Goal: Task Accomplishment & Management: Manage account settings

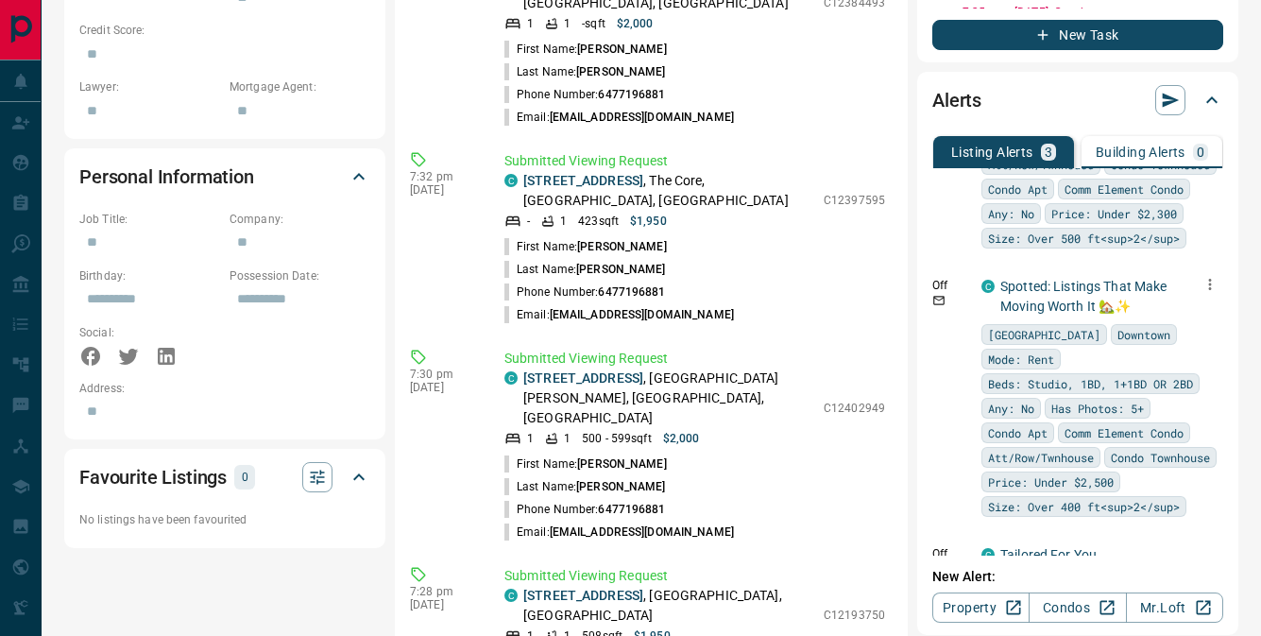
scroll to position [205, 0]
click at [1202, 293] on icon "button" at bounding box center [1210, 284] width 17 height 17
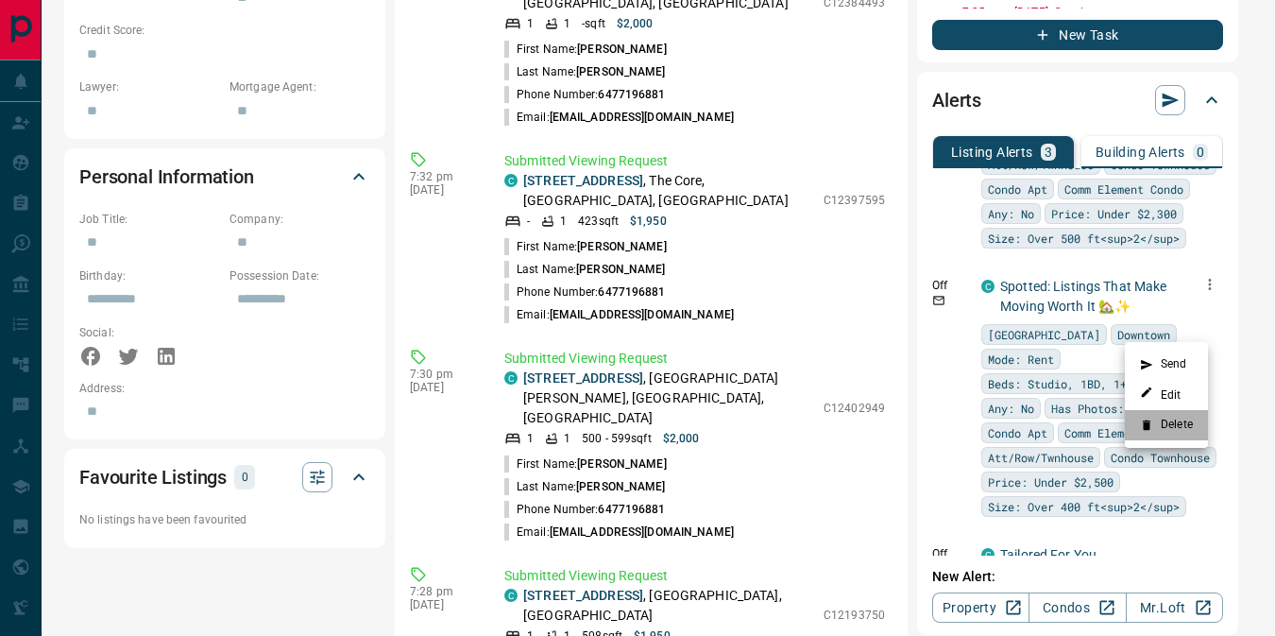
click at [1147, 428] on icon at bounding box center [1147, 425] width 8 height 10
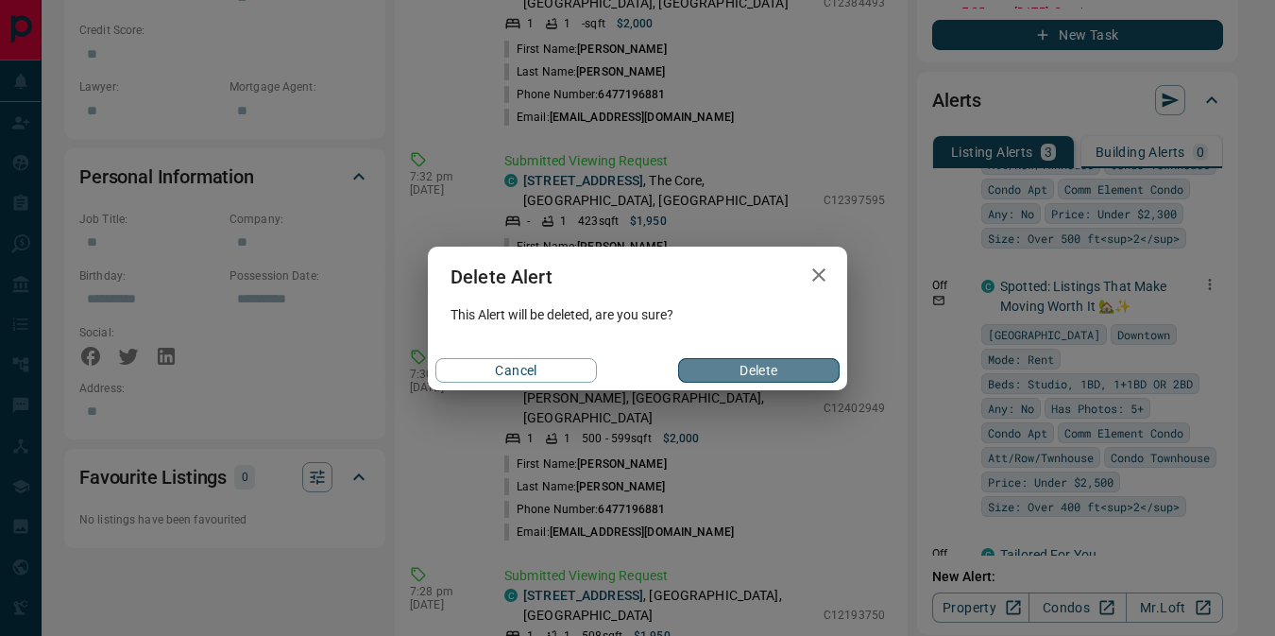
click at [763, 364] on button "Delete" at bounding box center [759, 370] width 162 height 25
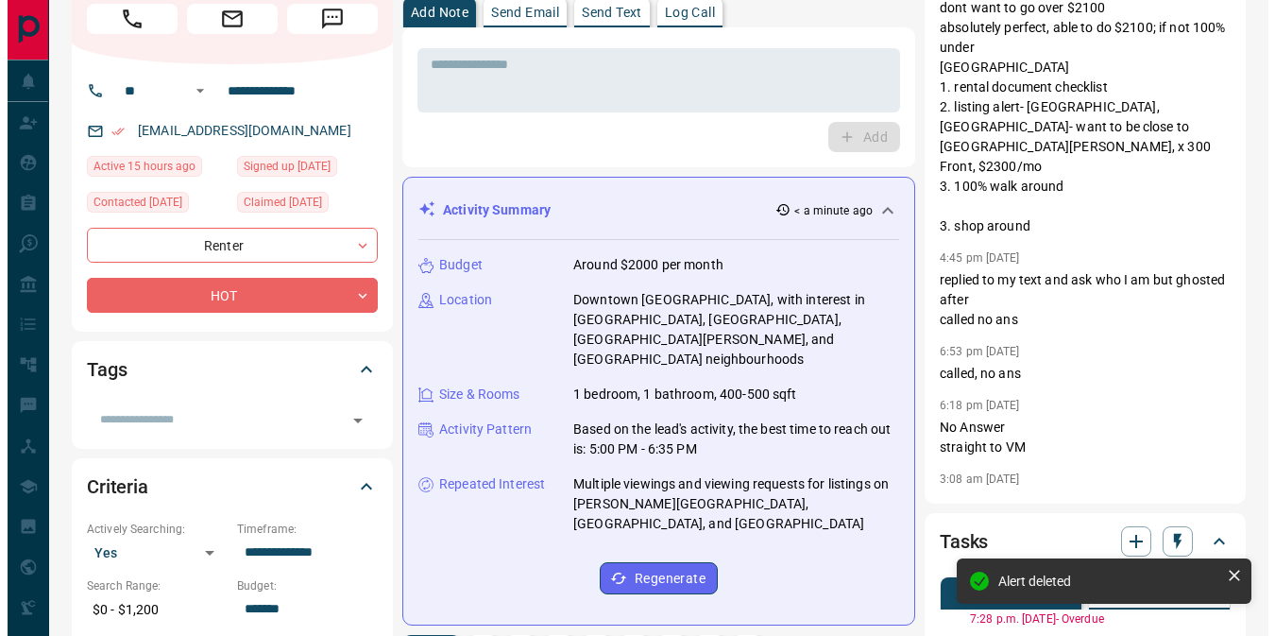
scroll to position [0, 0]
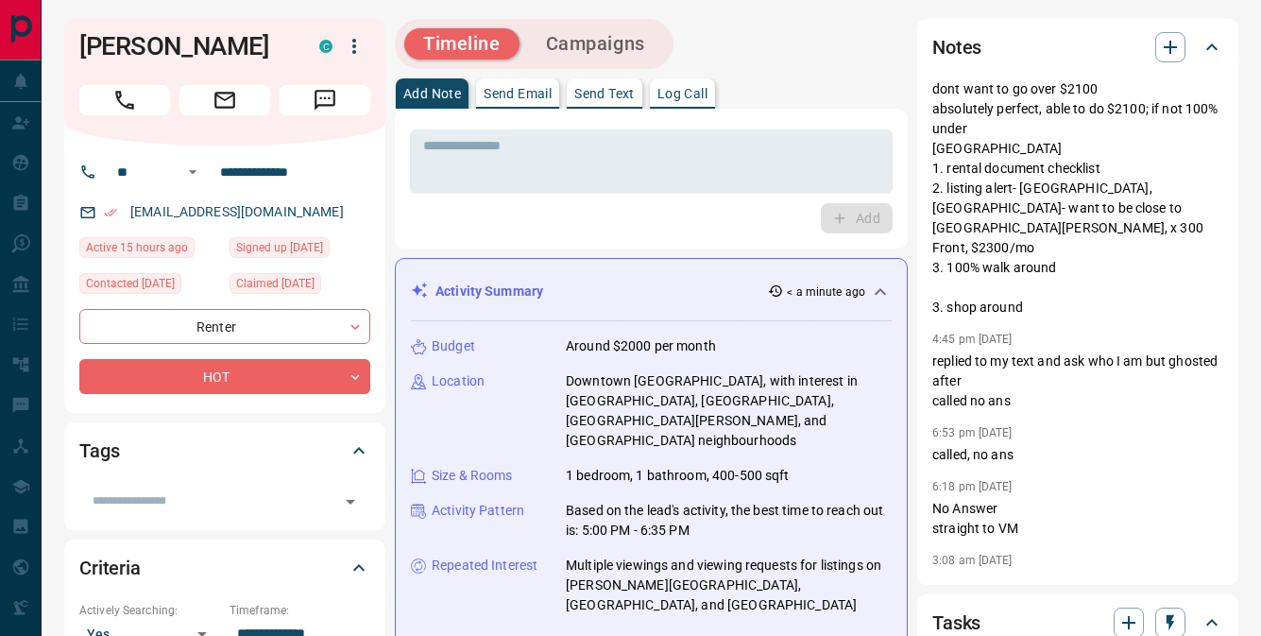
click at [351, 43] on icon "button" at bounding box center [354, 46] width 23 height 23
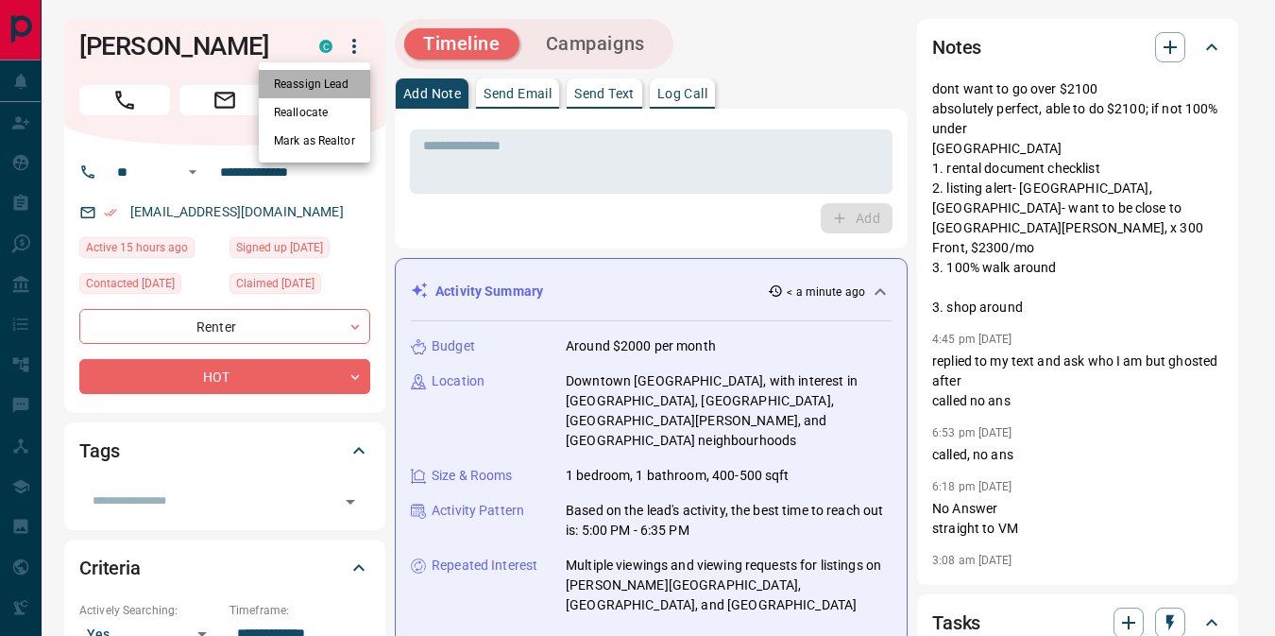
click at [315, 92] on li "Reassign Lead" at bounding box center [314, 84] width 111 height 28
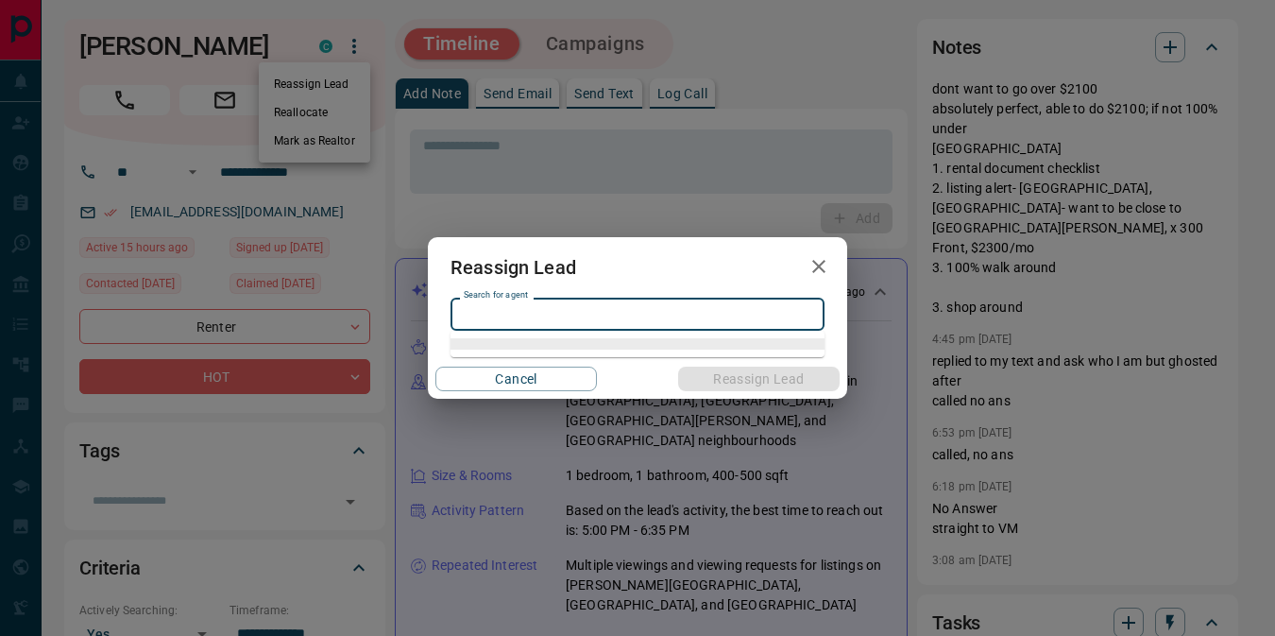
click at [533, 318] on input "Search for agent" at bounding box center [636, 313] width 360 height 21
click at [539, 349] on li "[PERSON_NAME]" at bounding box center [638, 352] width 374 height 28
type input "**********"
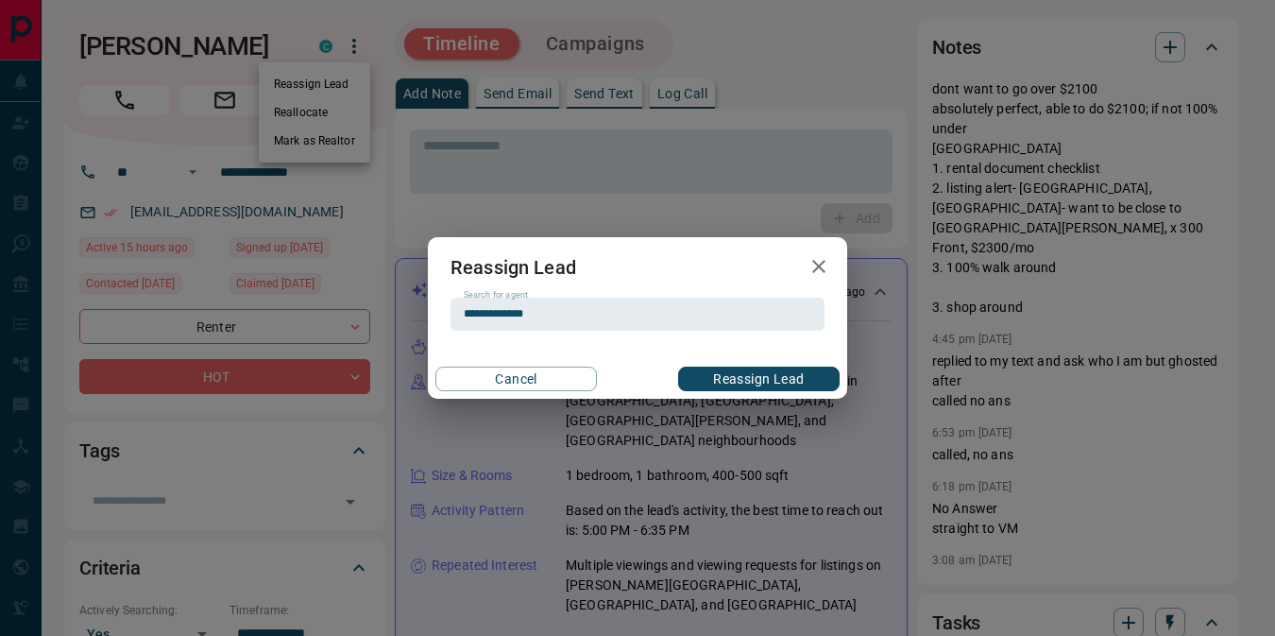
click at [800, 382] on button "Reassign Lead" at bounding box center [759, 379] width 162 height 25
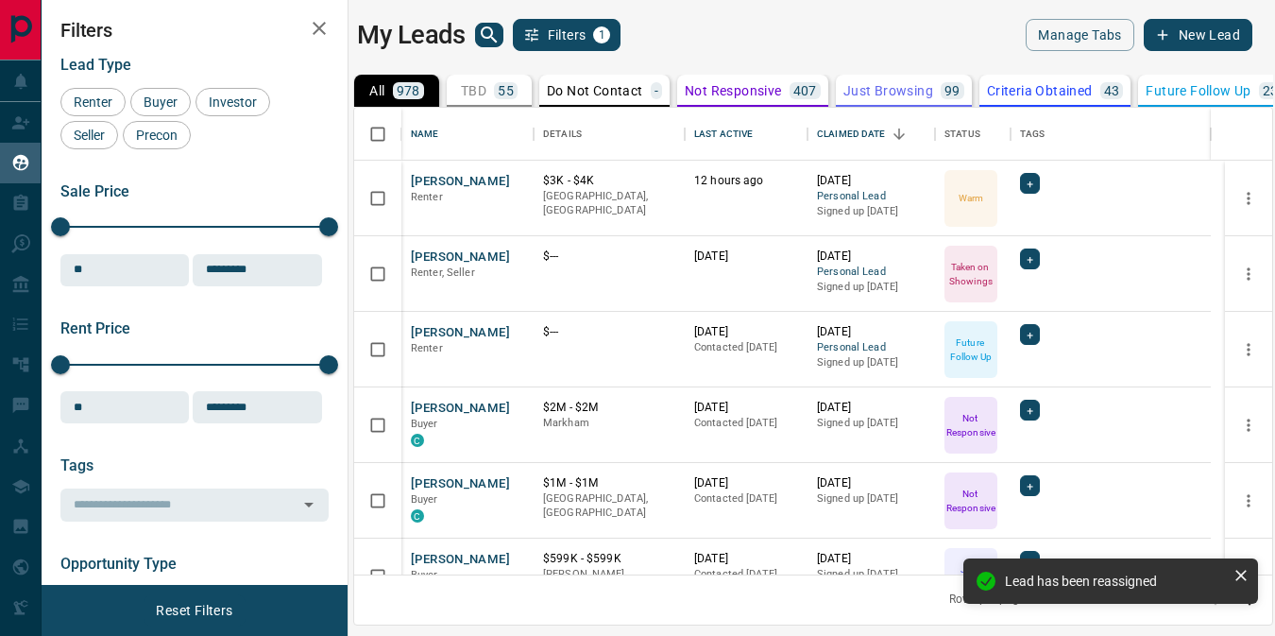
scroll to position [453, 904]
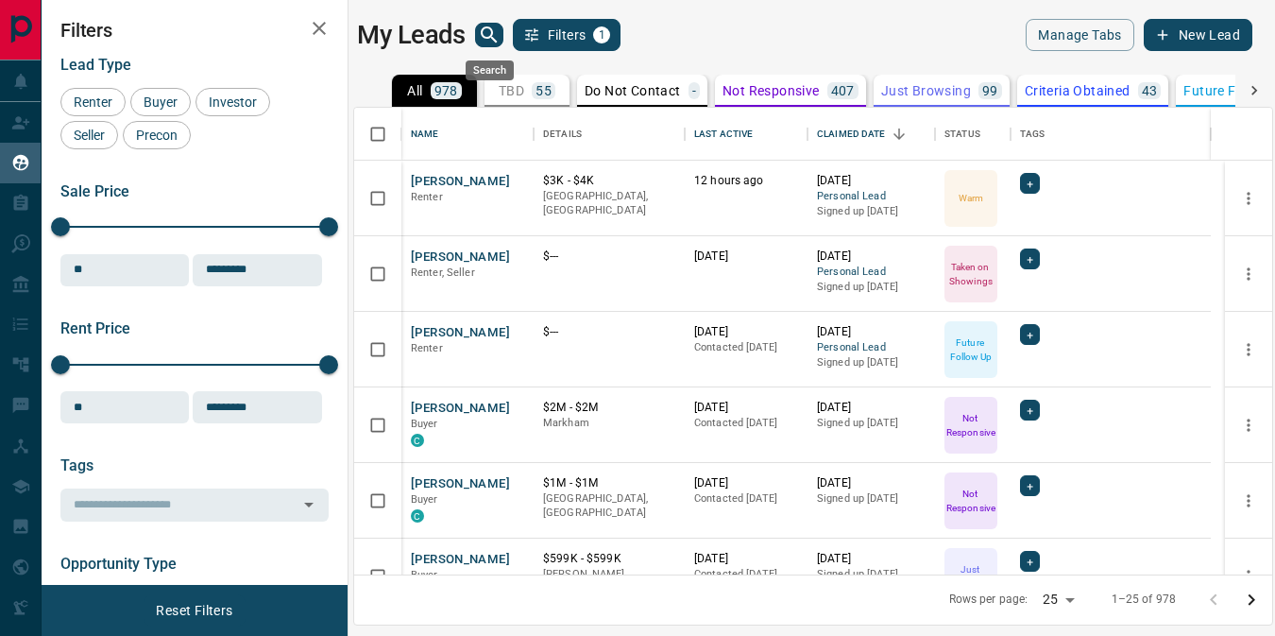
click at [490, 30] on icon "search button" at bounding box center [489, 35] width 23 height 23
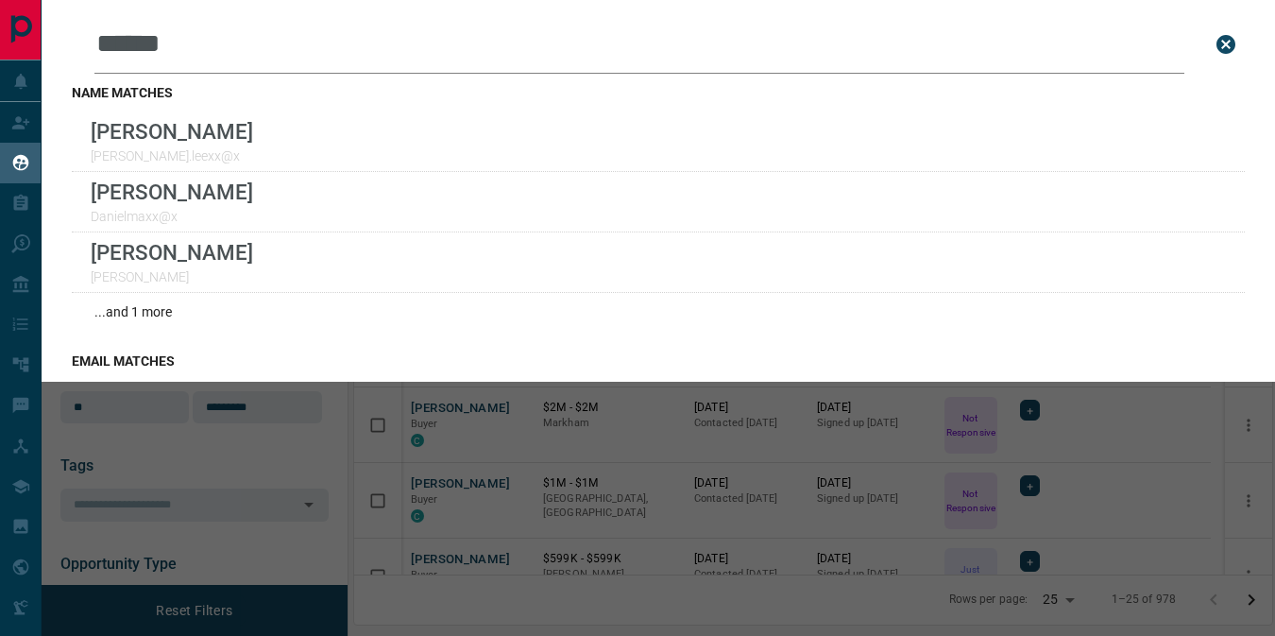
type input "******"
